Goal: Register for event/course

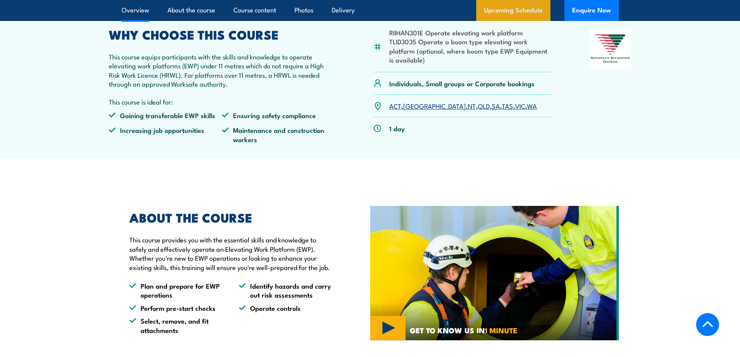
click at [503, 12] on link "Upcoming Schedule" at bounding box center [514, 10] width 74 height 21
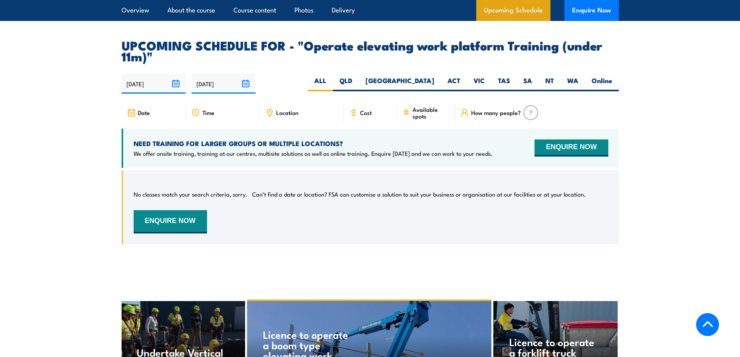
scroll to position [1209, 0]
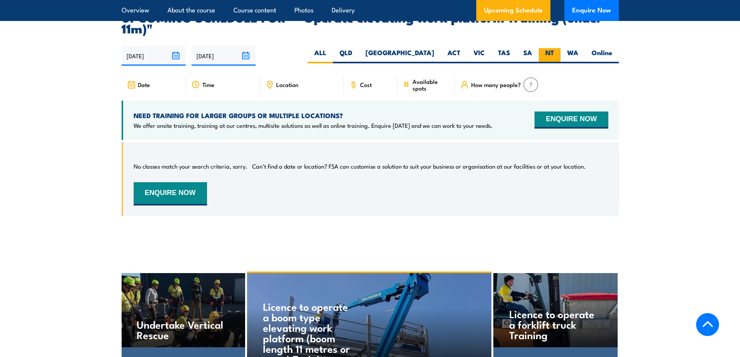
click at [557, 48] on label "NT" at bounding box center [550, 55] width 22 height 15
click at [557, 48] on input "NT" at bounding box center [556, 50] width 5 height 5
radio input "true"
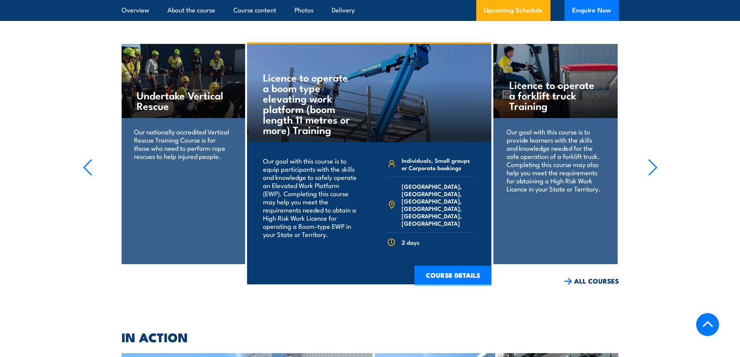
scroll to position [1442, 0]
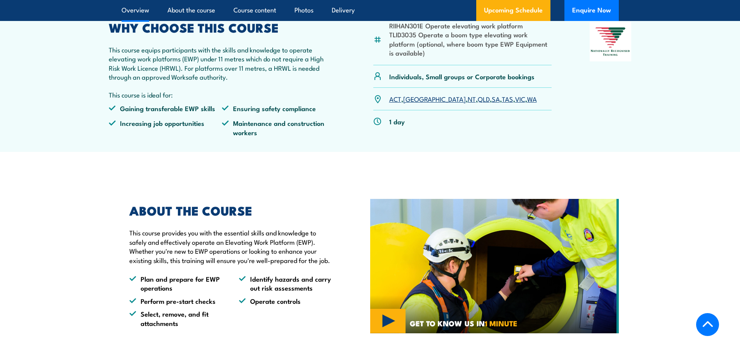
scroll to position [272, 0]
